Goal: Information Seeking & Learning: Learn about a topic

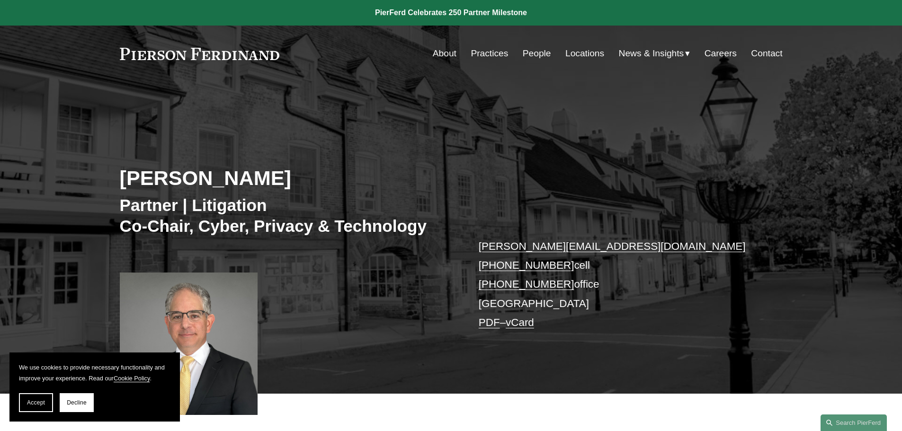
scroll to position [29, 0]
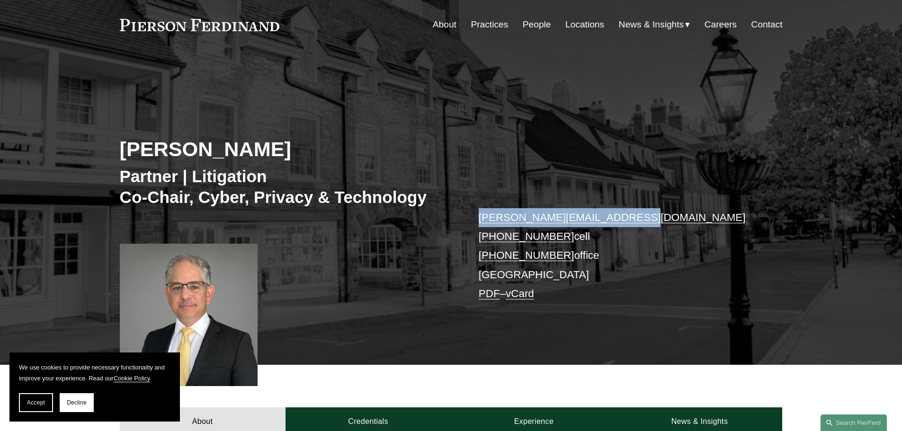
drag, startPoint x: 621, startPoint y: 221, endPoint x: 588, endPoint y: 198, distance: 40.5
click at [465, 212] on div "Stuart Panensky Partner | Litigation Co-Chair, Cyber, Privacy & Technology stua…" at bounding box center [451, 222] width 902 height 285
copy link "stuart.panensky@pierferd.com"
click at [525, 26] on link "People" at bounding box center [537, 25] width 28 height 18
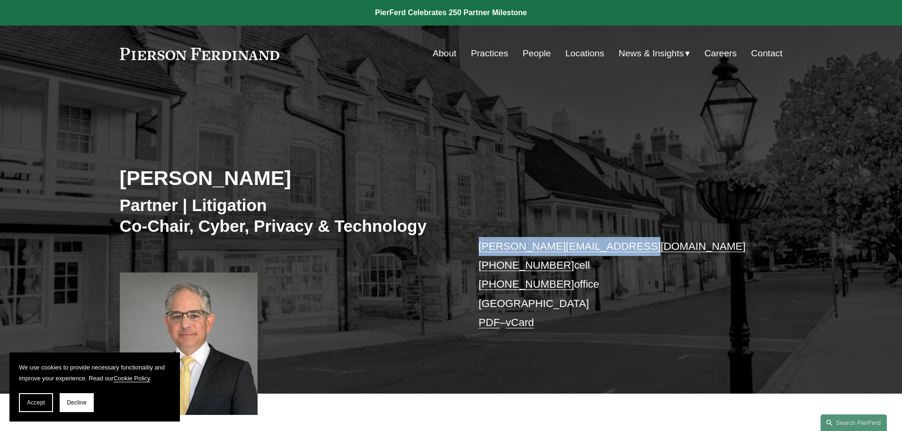
drag, startPoint x: 89, startPoint y: 405, endPoint x: 329, endPoint y: 354, distance: 245.9
click at [90, 405] on button "Decline" at bounding box center [77, 402] width 34 height 19
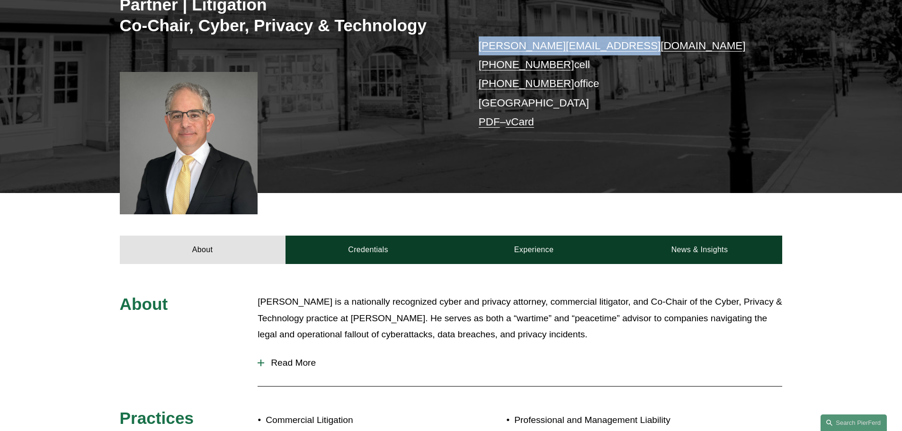
scroll to position [140, 0]
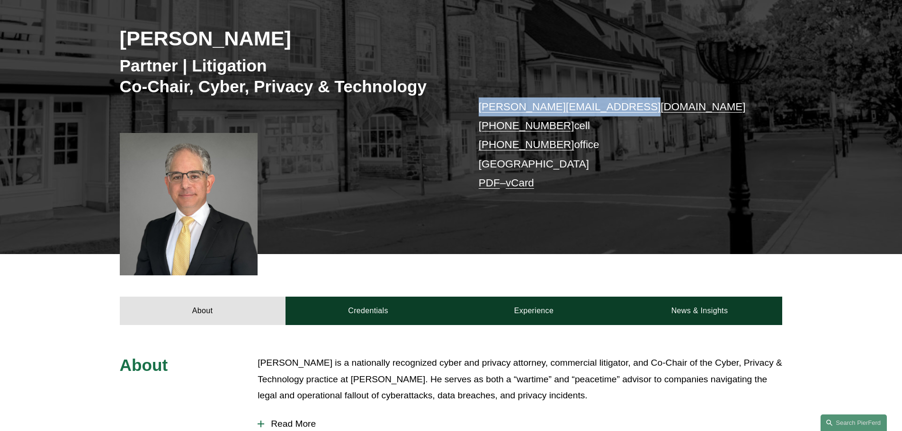
click at [398, 313] on link "Credentials" at bounding box center [368, 311] width 166 height 28
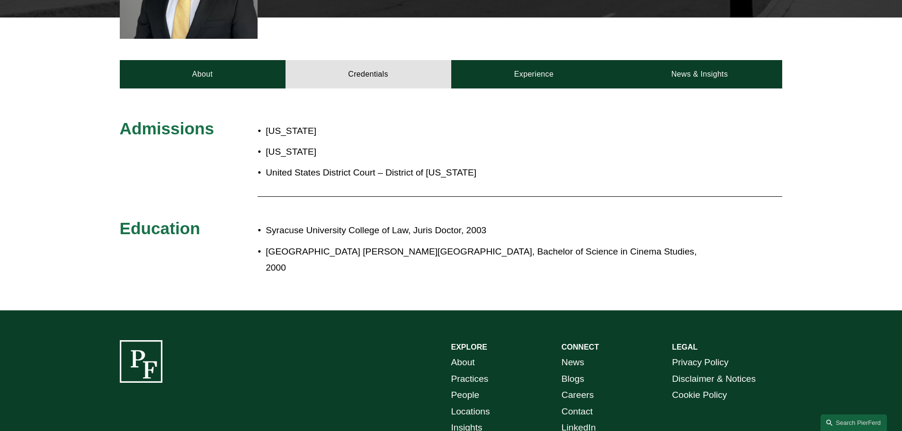
scroll to position [357, 0]
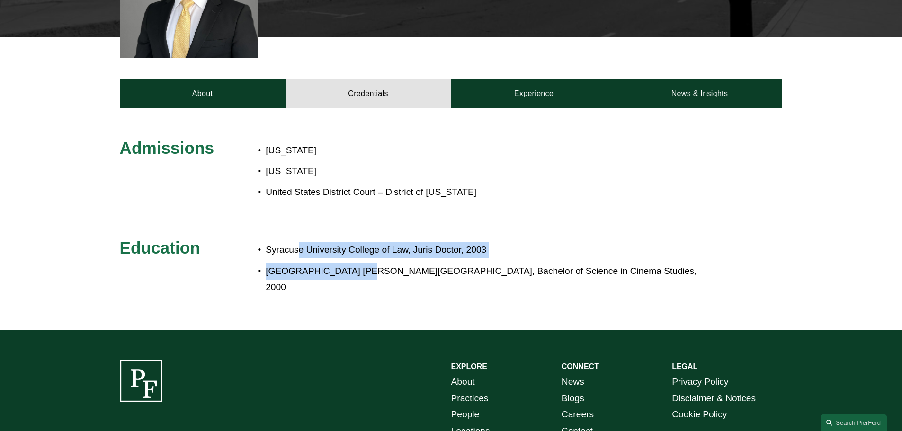
drag, startPoint x: 312, startPoint y: 254, endPoint x: 398, endPoint y: 270, distance: 86.6
click at [355, 266] on ul "Syracuse University College of Law, Juris Doctor, 2003 Ithaca College Roy H. Pa…" at bounding box center [479, 269] width 442 height 54
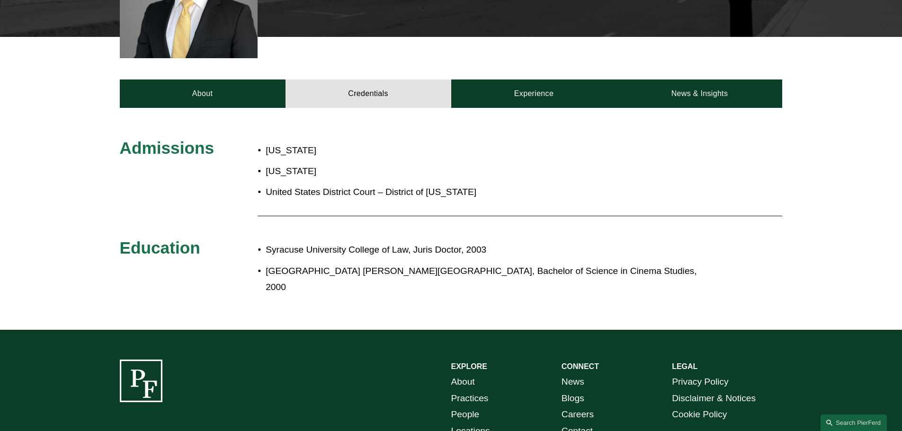
click at [409, 268] on p "Ithaca College Roy H. Park School of Communications, Bachelor of Science in Cin…" at bounding box center [483, 279] width 434 height 33
drag, startPoint x: 428, startPoint y: 264, endPoint x: 456, endPoint y: 264, distance: 27.5
click at [436, 264] on p "Ithaca College Roy H. Park School of Communications, Bachelor of Science in Cin…" at bounding box center [483, 279] width 434 height 33
click at [456, 264] on p "Ithaca College Roy H. Park School of Communications, Bachelor of Science in Cin…" at bounding box center [483, 279] width 434 height 33
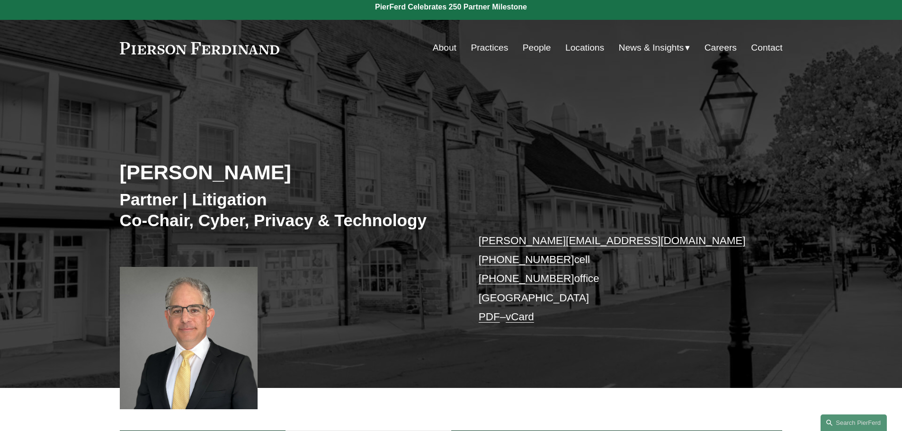
scroll to position [0, 0]
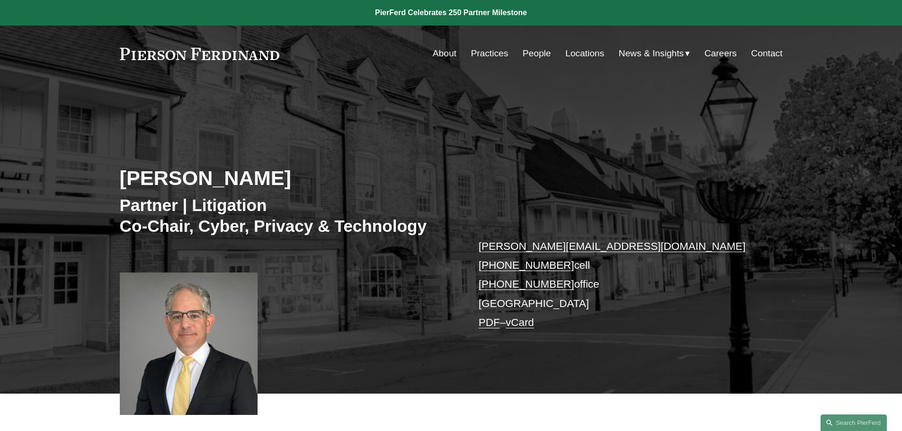
click at [505, 301] on p "stuart.panensky@pierferd.com +1.732.996.2451 cell +1.732.902.0731 office Prince…" at bounding box center [617, 285] width 276 height 96
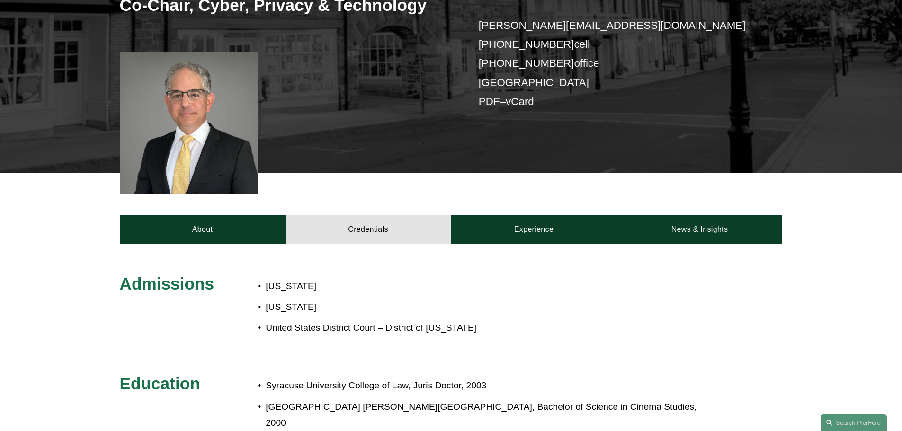
click at [101, 290] on div "Admissions New Jersey New York United States District Court – District of New J…" at bounding box center [451, 355] width 902 height 162
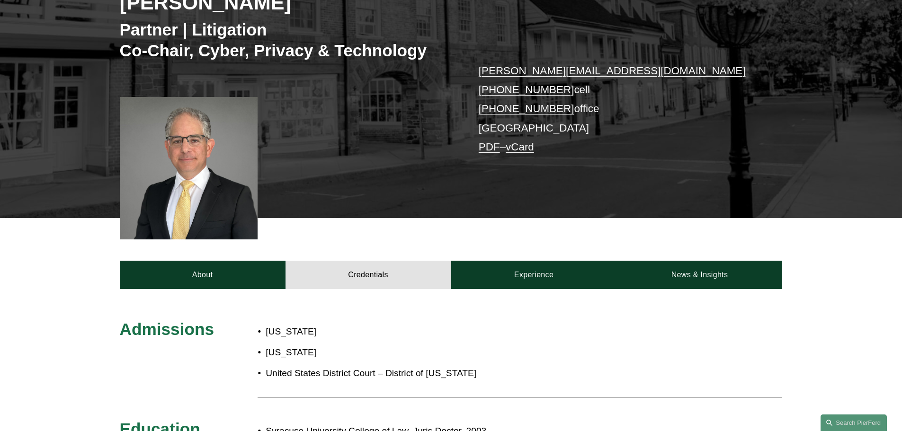
scroll to position [331, 0]
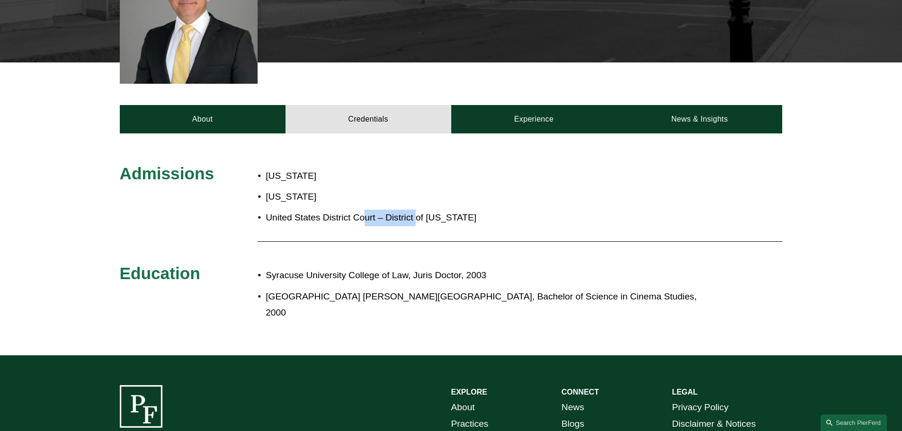
drag, startPoint x: 363, startPoint y: 213, endPoint x: 463, endPoint y: 220, distance: 100.2
click at [425, 215] on p "United States District Court – District of New Jersey" at bounding box center [386, 218] width 241 height 17
drag, startPoint x: 302, startPoint y: 277, endPoint x: 441, endPoint y: 285, distance: 139.4
click at [383, 279] on p "Syracuse University College of Law, Juris Doctor, 2003" at bounding box center [483, 276] width 434 height 17
drag, startPoint x: 384, startPoint y: 295, endPoint x: 466, endPoint y: 297, distance: 81.9
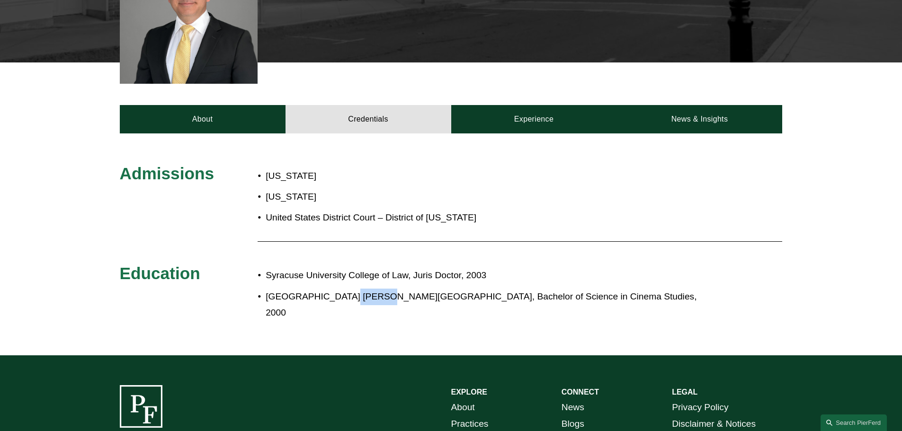
click at [440, 297] on p "Ithaca College Roy H. Park School of Communications, Bachelor of Science in Cin…" at bounding box center [483, 305] width 434 height 33
click at [543, 122] on link "Experience" at bounding box center [534, 119] width 166 height 28
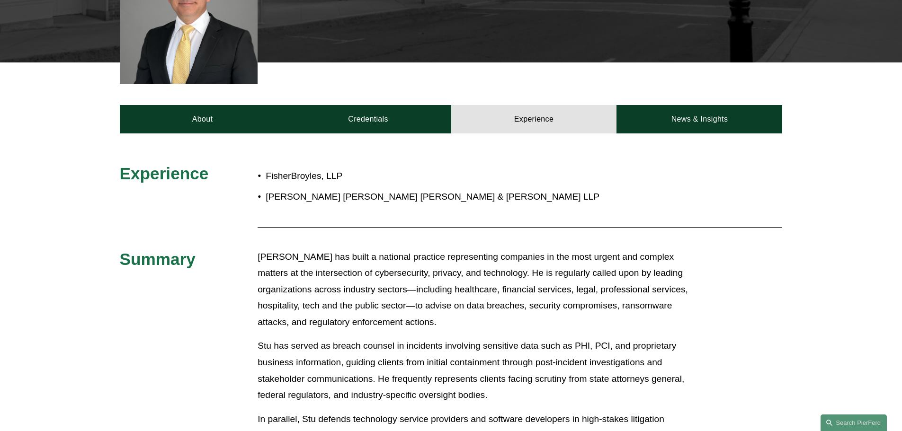
click at [692, 127] on link "News & Insights" at bounding box center [699, 119] width 166 height 28
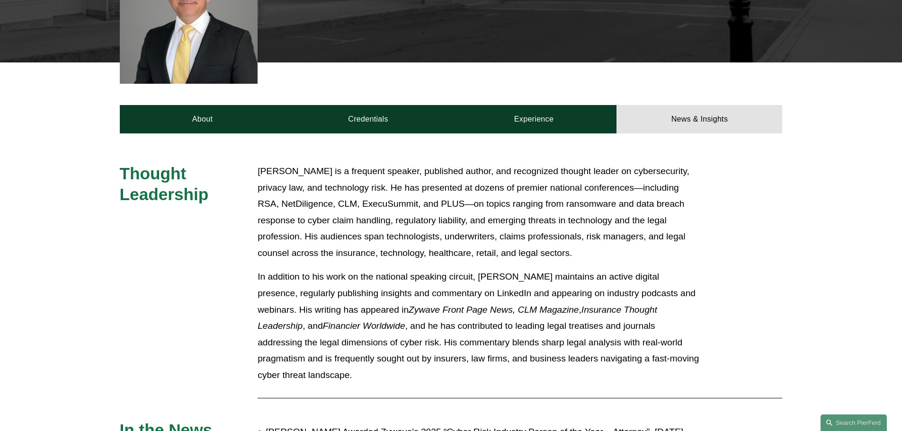
click at [192, 133] on link "About" at bounding box center [203, 119] width 166 height 28
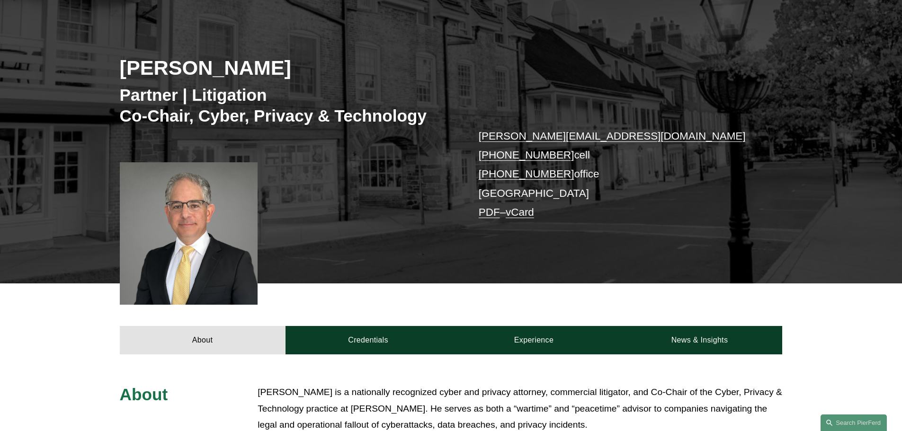
scroll to position [0, 0]
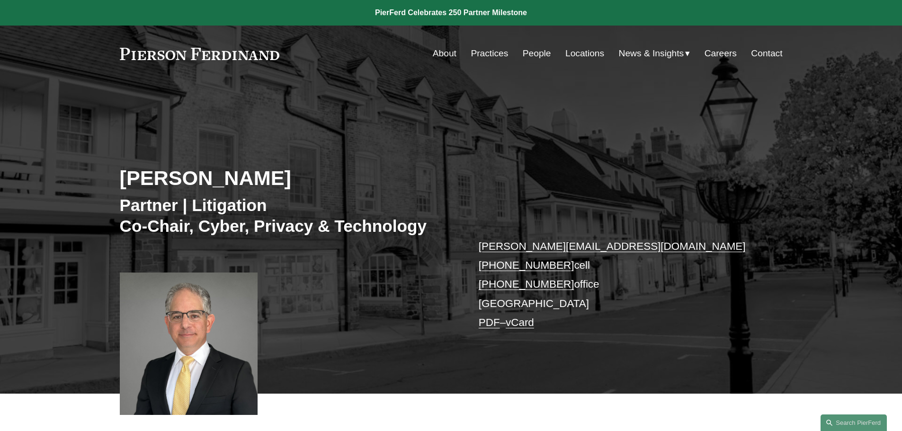
click at [497, 57] on link "Practices" at bounding box center [489, 54] width 37 height 18
click at [291, 221] on h3 "Partner | Litigation Co-Chair, Cyber, Privacy & Technology" at bounding box center [285, 215] width 331 height 41
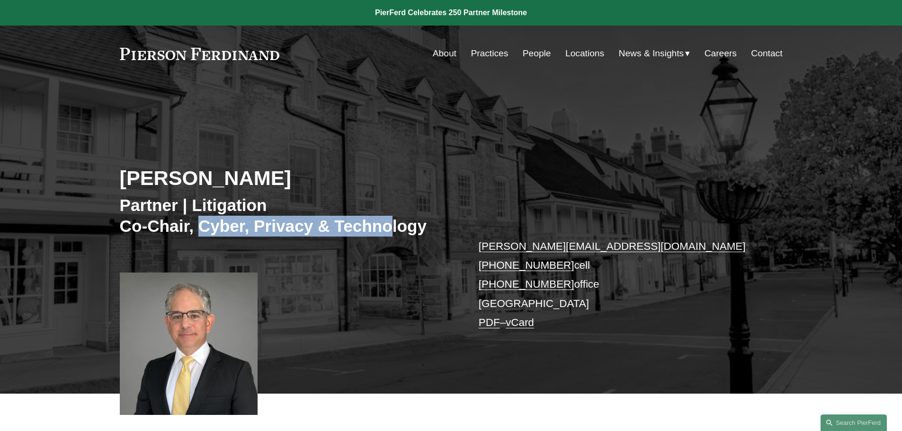
drag, startPoint x: 199, startPoint y: 225, endPoint x: 394, endPoint y: 235, distance: 195.8
click at [394, 235] on h3 "Partner | Litigation Co-Chair, Cyber, Privacy & Technology" at bounding box center [285, 215] width 331 height 41
click at [494, 54] on link "Practices" at bounding box center [489, 54] width 37 height 18
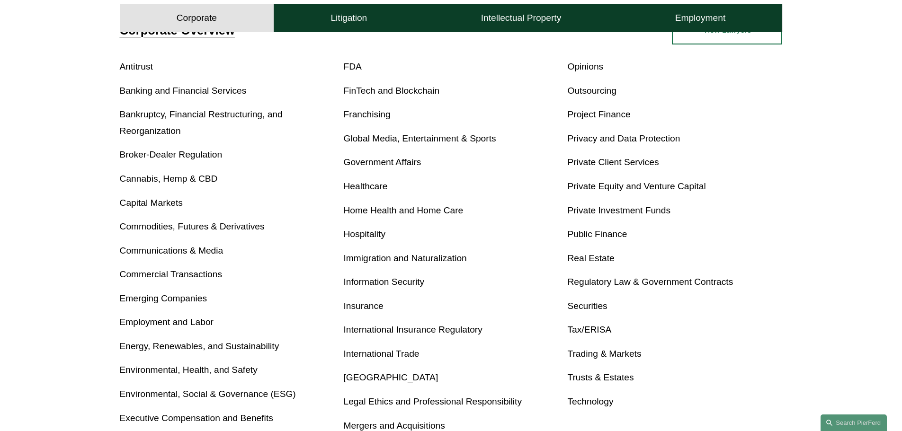
scroll to position [366, 0]
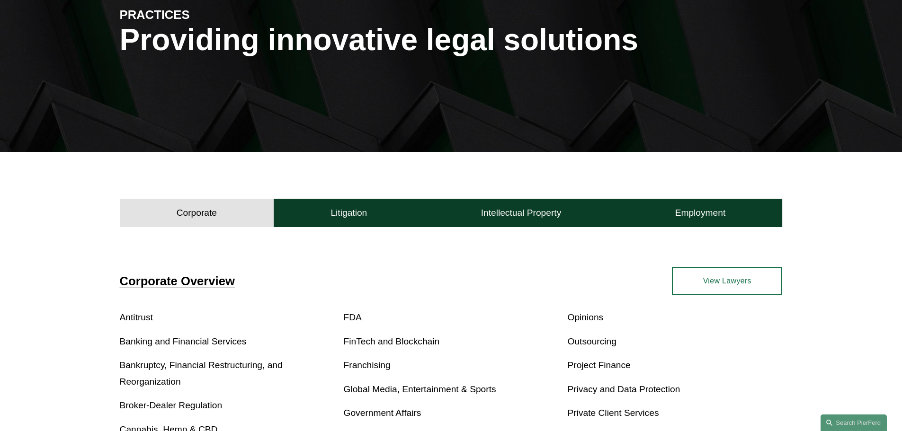
scroll to position [331, 0]
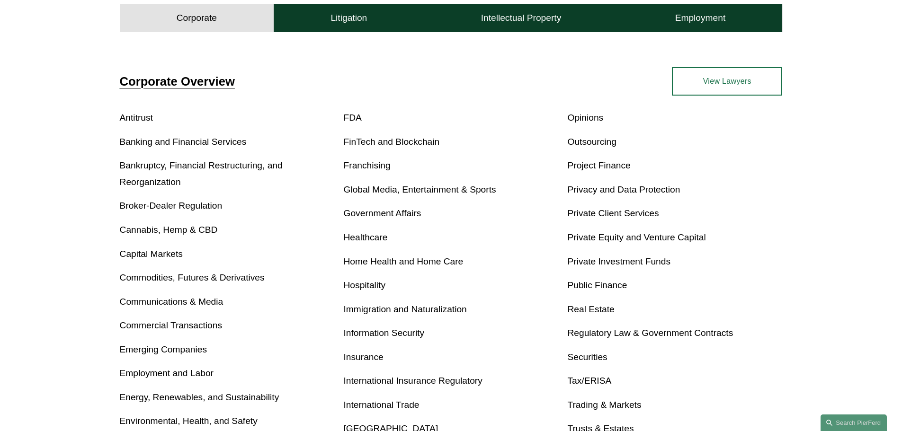
click at [357, 23] on h4 "Litigation" at bounding box center [348, 17] width 36 height 11
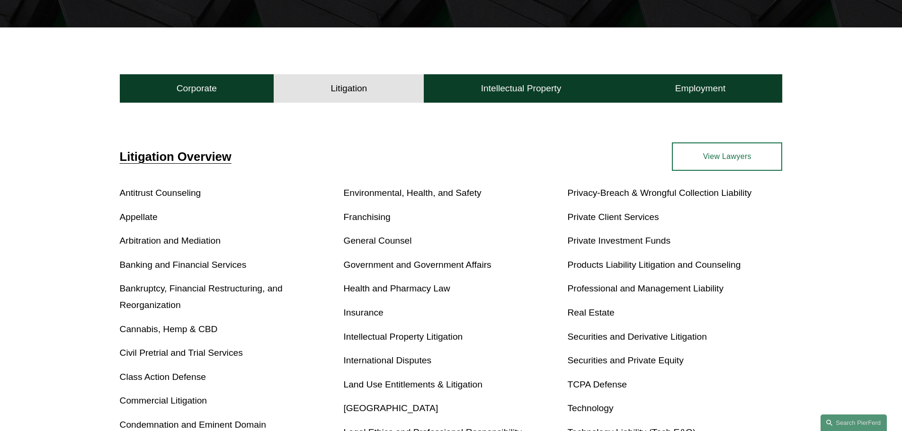
scroll to position [366, 0]
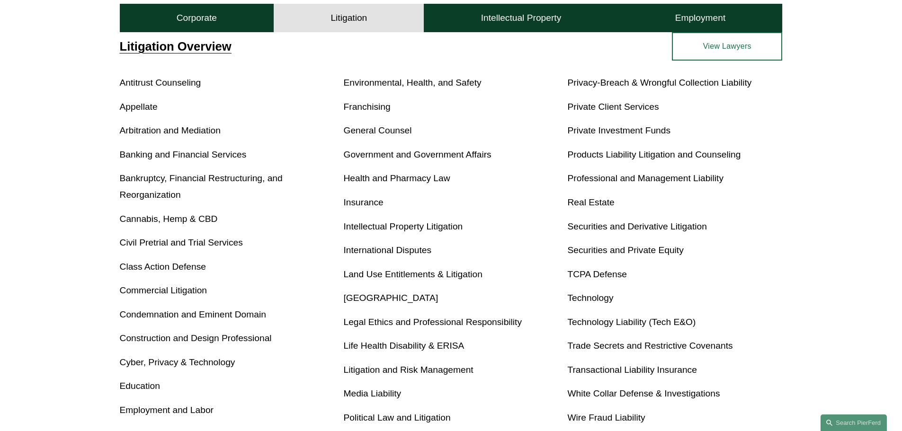
click at [164, 361] on link "Cyber, Privacy & Technology" at bounding box center [178, 362] width 116 height 10
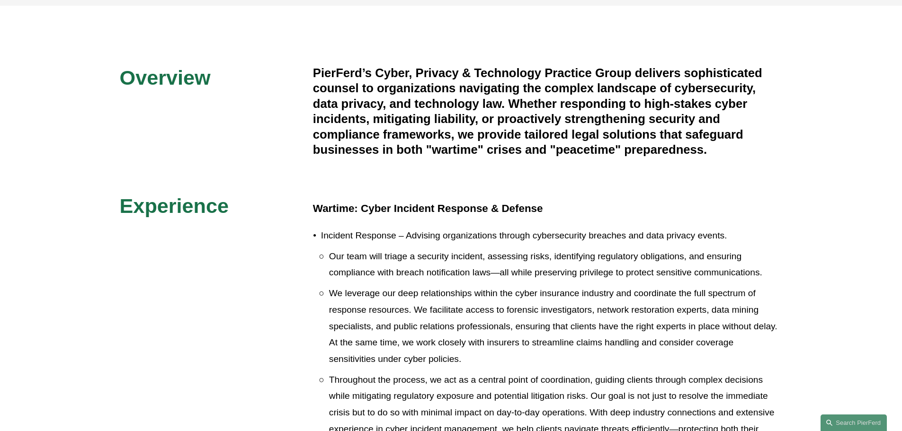
scroll to position [221, 0]
